Goal: Information Seeking & Learning: Learn about a topic

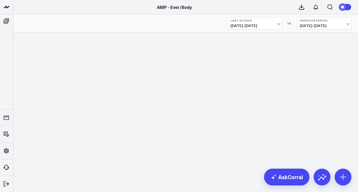
click at [273, 27] on span "07/13/25 - 08/11/25" at bounding box center [255, 26] width 49 height 4
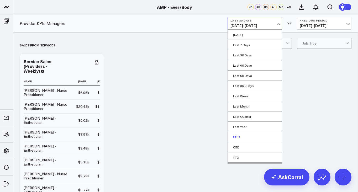
click at [242, 138] on link "MTD" at bounding box center [255, 137] width 54 height 10
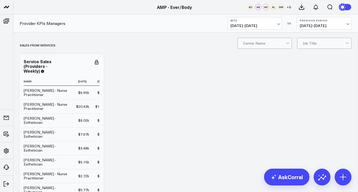
click at [255, 25] on span "08/01/25 - 08/11/25" at bounding box center [255, 26] width 49 height 4
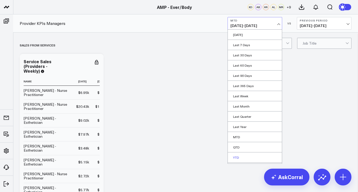
scroll to position [9, 0]
click at [245, 162] on link "Custom Dates" at bounding box center [255, 159] width 54 height 10
select select "7"
select select "2025"
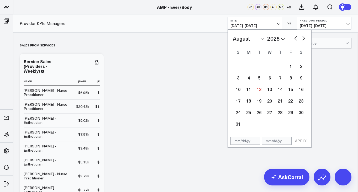
click at [292, 38] on div "January February March April May June July August September October November De…" at bounding box center [270, 39] width 74 height 8
click at [295, 38] on button "button" at bounding box center [295, 38] width 5 height 6
select select "6"
select select "2025"
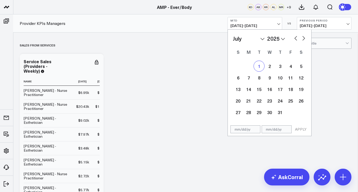
click at [260, 68] on div "1" at bounding box center [259, 66] width 11 height 11
type input "07/01/25"
select select "6"
select select "2025"
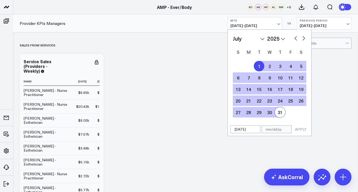
click at [281, 114] on div "31" at bounding box center [280, 112] width 11 height 11
type input "[DATE]"
select select "6"
select select "2025"
click at [297, 129] on button "APPLY" at bounding box center [301, 129] width 16 height 8
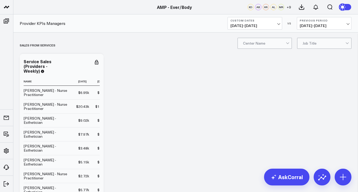
click at [276, 27] on span "07/01/25 - 07/31/25" at bounding box center [255, 26] width 49 height 4
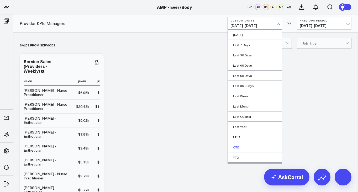
scroll to position [9, 0]
click at [271, 22] on b "Custom Dates" at bounding box center [255, 20] width 49 height 3
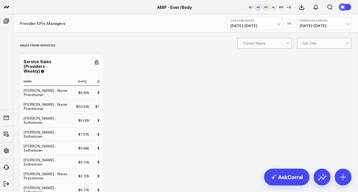
click at [258, 27] on span "07/01/25 - 07/31/25" at bounding box center [255, 26] width 49 height 4
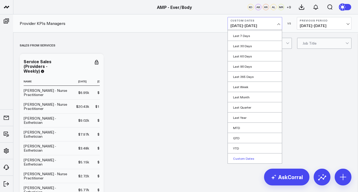
click at [237, 160] on link "Custom Dates" at bounding box center [255, 159] width 54 height 10
select select "7"
select select "2025"
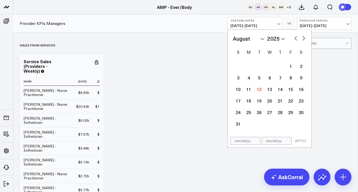
click at [295, 39] on button "button" at bounding box center [295, 38] width 5 height 6
select select "6"
select select "2025"
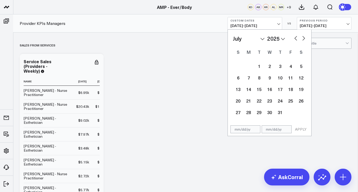
click at [295, 39] on button "button" at bounding box center [295, 38] width 5 height 6
select select "5"
select select "2025"
click at [237, 66] on div "1" at bounding box center [238, 66] width 11 height 11
type input "06/01/25"
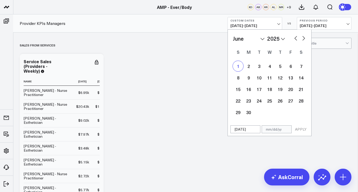
select select "5"
select select "2025"
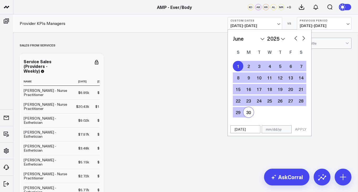
click at [251, 112] on div "30" at bounding box center [248, 112] width 11 height 11
type input "06/30/25"
select select "5"
select select "2025"
click at [296, 129] on button "APPLY" at bounding box center [301, 129] width 16 height 8
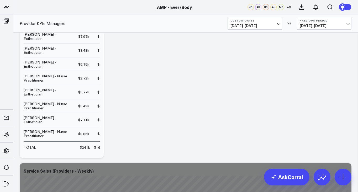
scroll to position [128, 0]
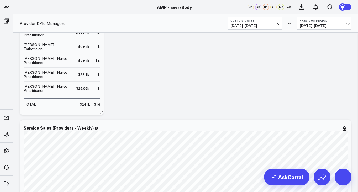
scroll to position [144, 0]
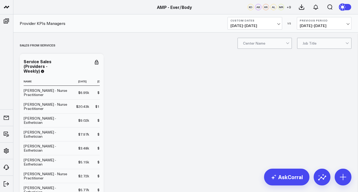
click at [273, 27] on span "06/01/25 - 06/30/25" at bounding box center [255, 26] width 49 height 4
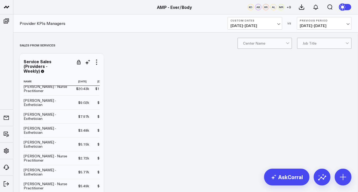
scroll to position [19, 0]
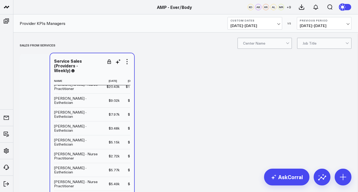
drag, startPoint x: 103, startPoint y: 113, endPoint x: 130, endPoint y: 111, distance: 27.6
click at [131, 111] on div "Service Sales (Providers - Weekly) Name 2025-06-23 2025-06-30 2025-07-07 2025-0…" at bounding box center [92, 154] width 84 height 202
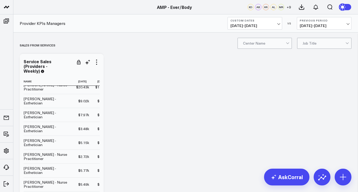
scroll to position [44, 0]
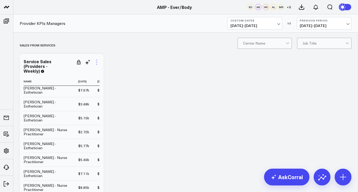
click at [99, 62] on icon at bounding box center [96, 62] width 6 height 6
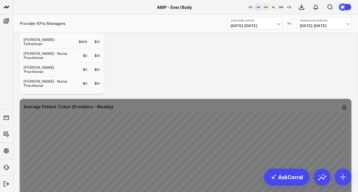
scroll to position [1096, 0]
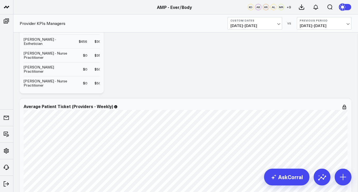
click at [260, 28] on span "06/01/25 - 06/30/25" at bounding box center [255, 26] width 49 height 4
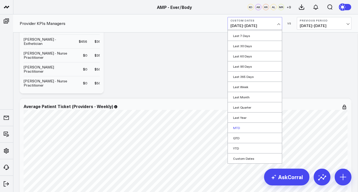
scroll to position [1096, 0]
click at [239, 159] on link "Custom Dates" at bounding box center [255, 159] width 54 height 10
select select "7"
select select "2025"
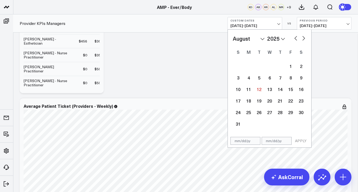
click at [295, 40] on button "button" at bounding box center [295, 38] width 5 height 6
select select "6"
select select "2025"
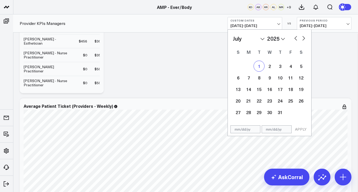
click at [256, 66] on div "1" at bounding box center [259, 66] width 11 height 11
type input "07/01/25"
select select "6"
select select "2025"
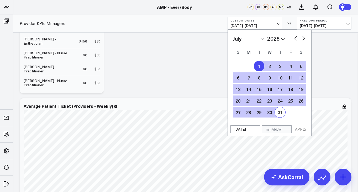
click at [282, 113] on div "31" at bounding box center [280, 112] width 11 height 11
type input "[DATE]"
select select "6"
select select "2025"
click at [300, 131] on button "APPLY" at bounding box center [301, 129] width 16 height 8
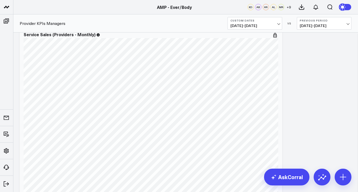
scroll to position [664, 0]
click at [273, 27] on span "07/01/25 - 07/31/25" at bounding box center [255, 26] width 49 height 4
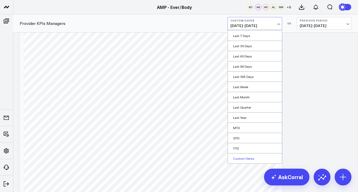
scroll to position [721, 0]
click at [244, 129] on link "MTD" at bounding box center [255, 128] width 54 height 10
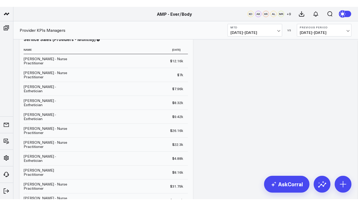
scroll to position [444, 0]
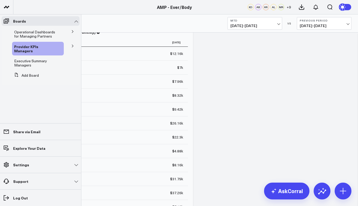
click at [70, 33] on button at bounding box center [73, 31] width 14 height 8
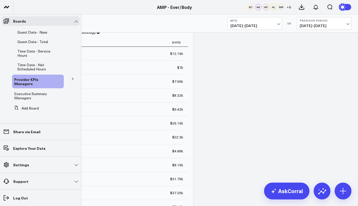
scroll to position [102, 0]
click at [37, 85] on link "Provider KPIs Managers" at bounding box center [35, 81] width 42 height 8
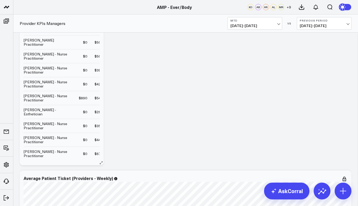
scroll to position [114, 0]
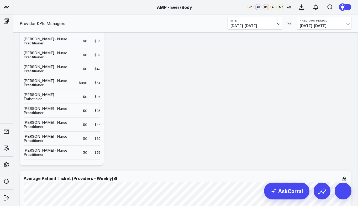
click at [249, 24] on span "08/01/25 - 08/11/25" at bounding box center [255, 26] width 49 height 4
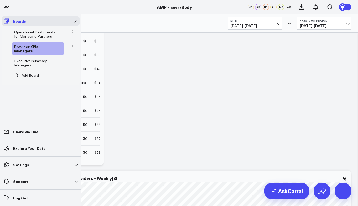
click at [6, 20] on icon at bounding box center [6, 21] width 6 height 6
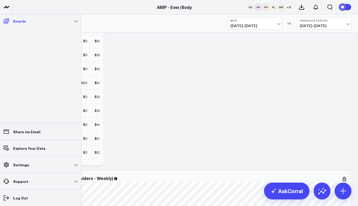
click at [60, 19] on link "Boards" at bounding box center [41, 20] width 78 height 9
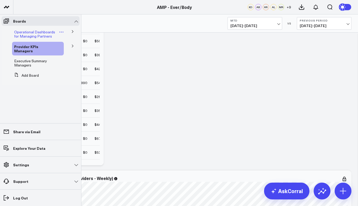
click at [58, 32] on link "Operational Dashboards for Managing Partners" at bounding box center [36, 34] width 45 height 8
click at [73, 32] on icon at bounding box center [72, 31] width 3 height 3
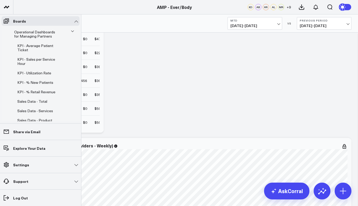
scroll to position [1054, 0]
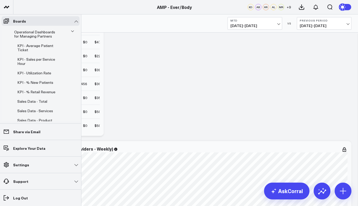
click at [71, 33] on icon at bounding box center [72, 31] width 3 height 3
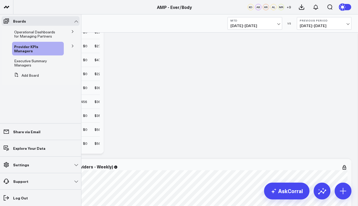
scroll to position [1017, 0]
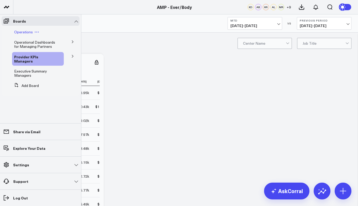
click at [35, 33] on icon at bounding box center [36, 32] width 5 height 5
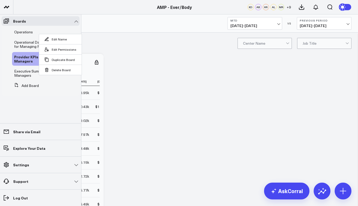
click at [66, 30] on li "Operations Edit Name Edit Permissions Duplicate Board Delete Board" at bounding box center [41, 31] width 78 height 9
click at [24, 33] on span "Operations" at bounding box center [23, 31] width 19 height 5
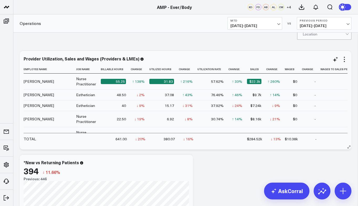
scroll to position [9, 0]
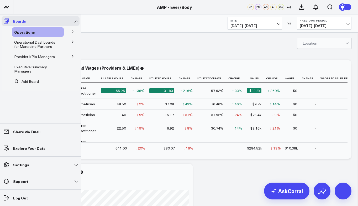
click at [4, 22] on icon at bounding box center [6, 21] width 5 height 5
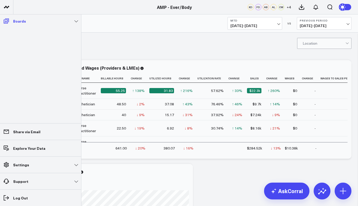
click at [7, 22] on icon at bounding box center [6, 21] width 5 height 5
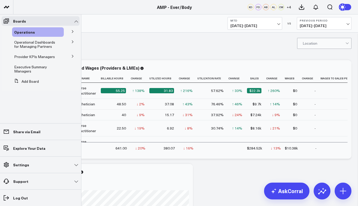
click at [71, 32] on button at bounding box center [73, 31] width 14 height 8
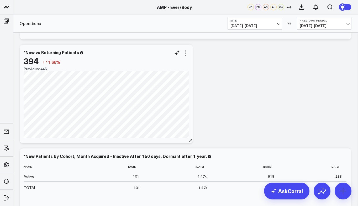
scroll to position [43, 0]
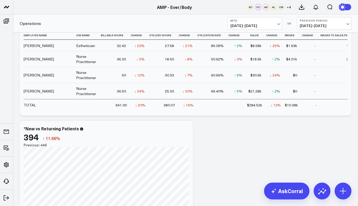
click at [275, 23] on button "MTD [DATE] - [DATE]" at bounding box center [255, 23] width 55 height 13
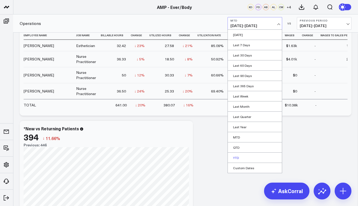
scroll to position [78, 0]
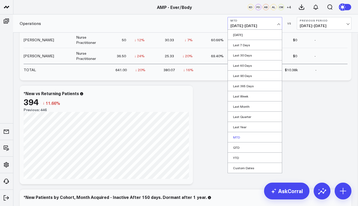
click at [243, 137] on link "MTD" at bounding box center [255, 137] width 54 height 10
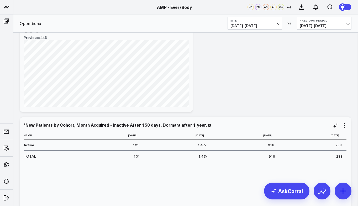
scroll to position [0, 0]
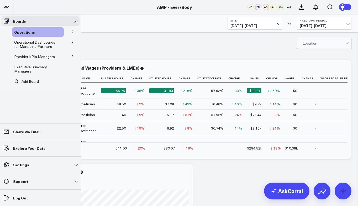
click at [72, 29] on button at bounding box center [73, 31] width 14 height 8
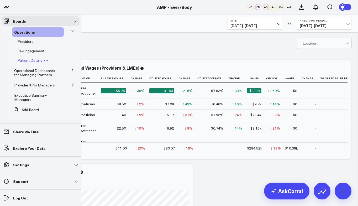
click at [36, 59] on span "Patient Details" at bounding box center [29, 60] width 25 height 5
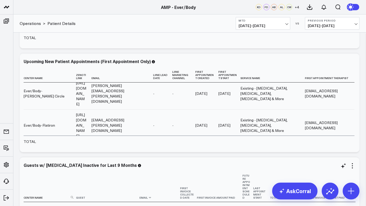
scroll to position [211, 0]
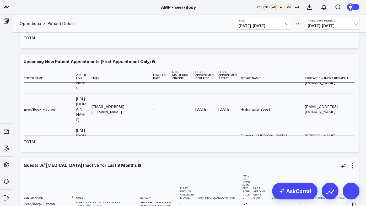
click at [168, 174] on th "Email" at bounding box center [160, 186] width 41 height 31
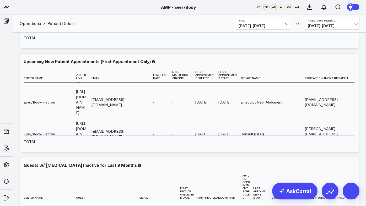
scroll to position [356, 0]
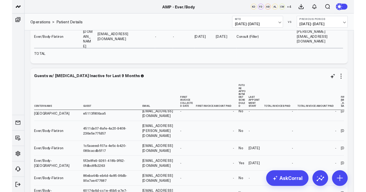
scroll to position [225, 0]
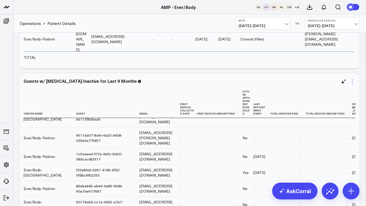
click at [354, 82] on icon at bounding box center [353, 81] width 6 height 6
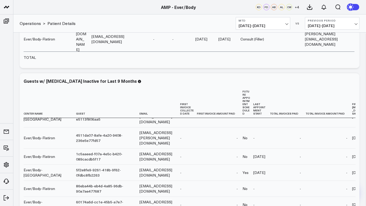
click at [267, 72] on div "Modify via AI Copy link to widget Ask support Remove Create linked copy Operati…" at bounding box center [189, 122] width 345 height 1555
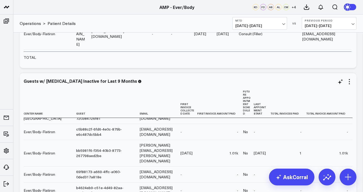
scroll to position [347, 0]
click at [349, 81] on icon at bounding box center [349, 81] width 1 height 1
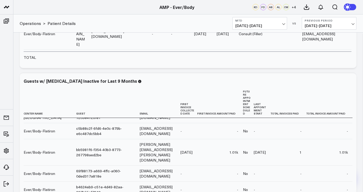
click at [351, 71] on div "Modify via AI Copy link to widget Ask support Remove Create linked copy Operati…" at bounding box center [188, 122] width 342 height 1555
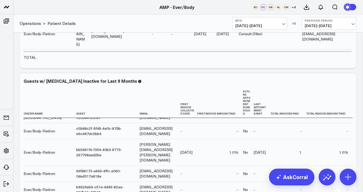
click at [349, 9] on use at bounding box center [347, 6] width 7 height 7
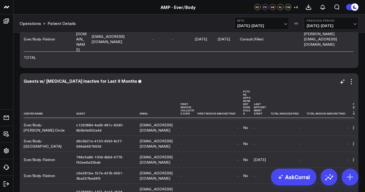
scroll to position [444, 0]
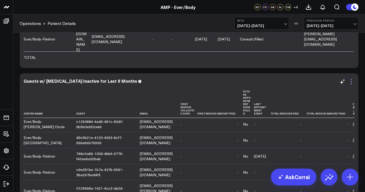
click at [350, 83] on icon at bounding box center [351, 81] width 6 height 6
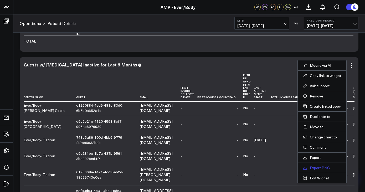
scroll to position [742, 0]
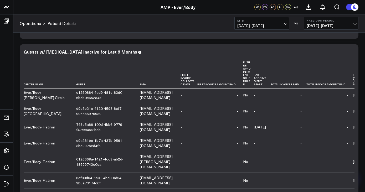
click at [347, 41] on div "Modify via AI Copy link to widget Ask support Remove Create linked copy Operati…" at bounding box center [189, 93] width 344 height 1555
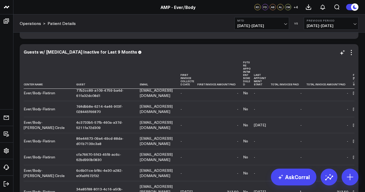
scroll to position [727, 0]
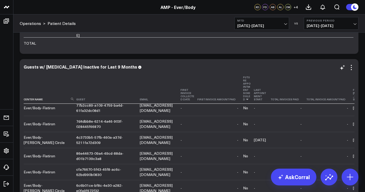
click at [245, 100] on icon at bounding box center [247, 99] width 4 height 3
click at [245, 98] on icon at bounding box center [247, 99] width 4 height 3
click at [243, 93] on th "Future Appointment Scheduled" at bounding box center [248, 88] width 11 height 31
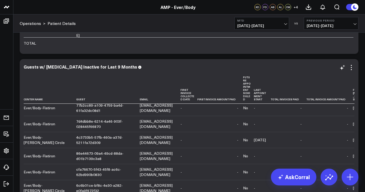
click at [242, 71] on div "Guests w/ [MEDICAL_DATA] Inactive for Last 9 Months Center Name Guest Email Fir…" at bounding box center [189, 160] width 331 height 192
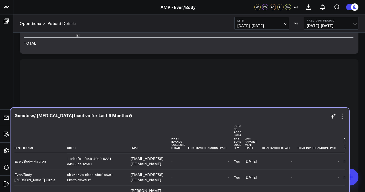
scroll to position [564, 0]
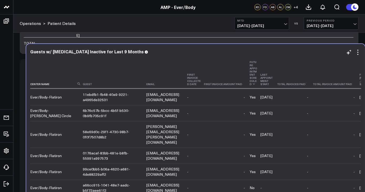
click at [249, 78] on th "Future Appointment Scheduled" at bounding box center [254, 73] width 11 height 31
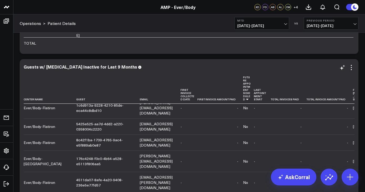
scroll to position [824, 0]
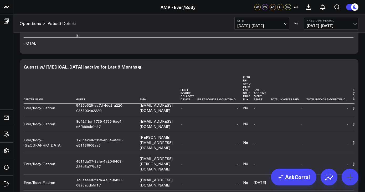
click at [358, 137] on div "Modify via AI Copy link to widget Ask support Remove Create linked copy Operati…" at bounding box center [189, 108] width 344 height 1555
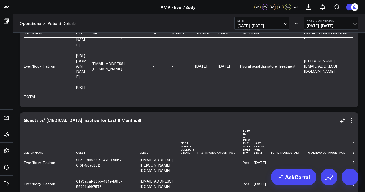
scroll to position [616, 0]
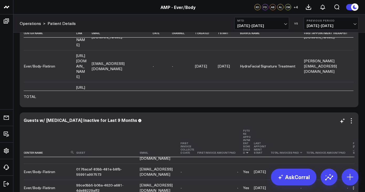
click at [289, 127] on th "Total Invoices Paid" at bounding box center [288, 141] width 36 height 31
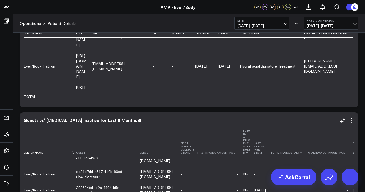
scroll to position [689, 0]
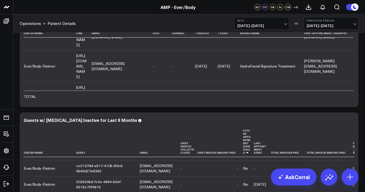
click at [358, 109] on div "Modify via AI Copy link to widget Ask support Remove Create linked copy Operati…" at bounding box center [189, 161] width 344 height 1555
click at [86, 61] on link "[URL][DOMAIN_NAME]" at bounding box center [81, 66] width 10 height 26
click at [86, 59] on link "[URL][DOMAIN_NAME]" at bounding box center [81, 66] width 10 height 26
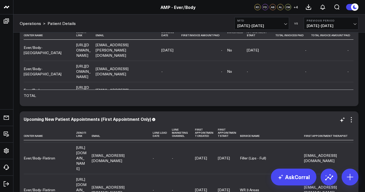
scroll to position [2348, 0]
click at [86, 155] on link "[URL][DOMAIN_NAME]" at bounding box center [81, 158] width 10 height 26
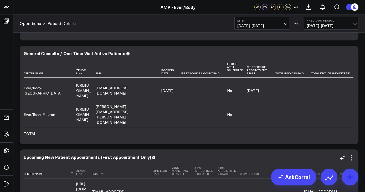
scroll to position [2391, 0]
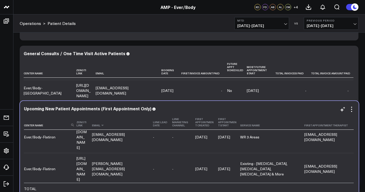
drag, startPoint x: 167, startPoint y: 171, endPoint x: 168, endPoint y: 122, distance: 48.6
click at [153, 122] on th "Email" at bounding box center [122, 122] width 61 height 15
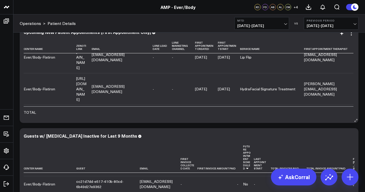
scroll to position [2590, 0]
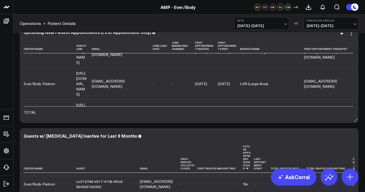
click at [86, 85] on link "[URL][DOMAIN_NAME]" at bounding box center [81, 84] width 10 height 26
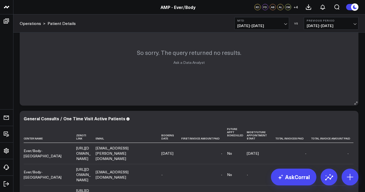
scroll to position [392, 0]
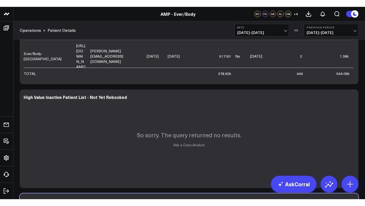
scroll to position [467, 0]
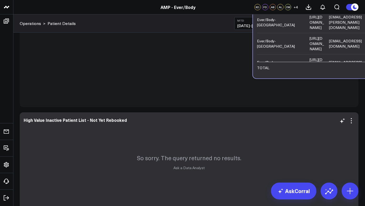
click at [272, 142] on div "So sorry. The query returned no results. Ask a Data Analyst" at bounding box center [189, 161] width 338 height 98
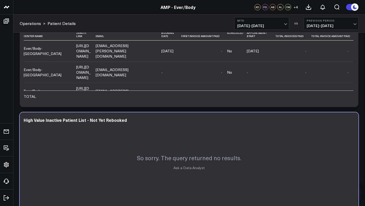
click at [352, 8] on use at bounding box center [354, 6] width 7 height 7
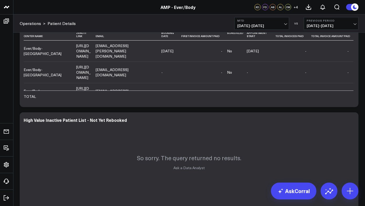
scroll to position [465, 0]
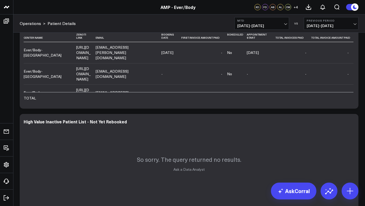
click at [357, 5] on use at bounding box center [354, 6] width 7 height 7
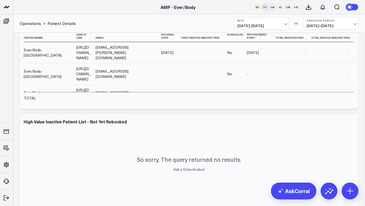
click at [354, 7] on icon at bounding box center [350, 6] width 9 height 9
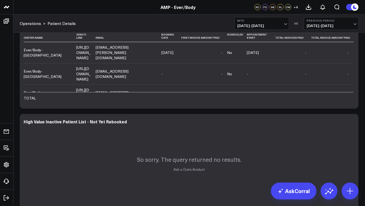
click at [351, 7] on use at bounding box center [354, 6] width 7 height 7
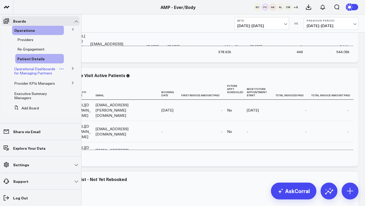
scroll to position [0, 0]
